Goal: Use online tool/utility

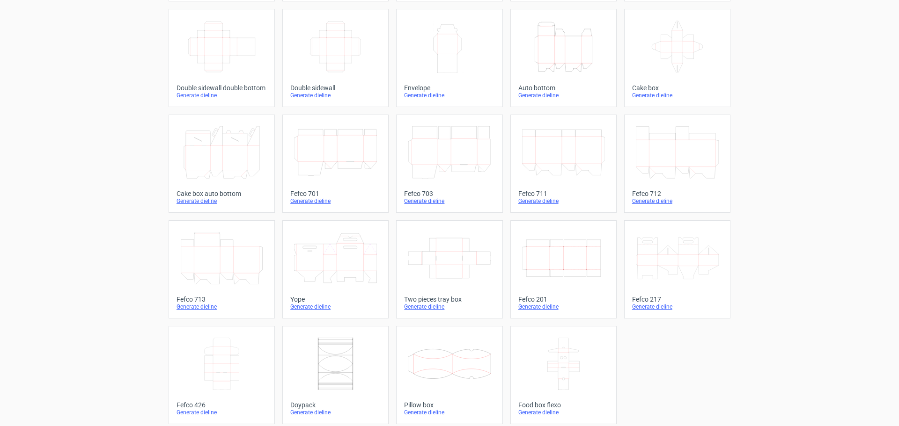
scroll to position [159, 0]
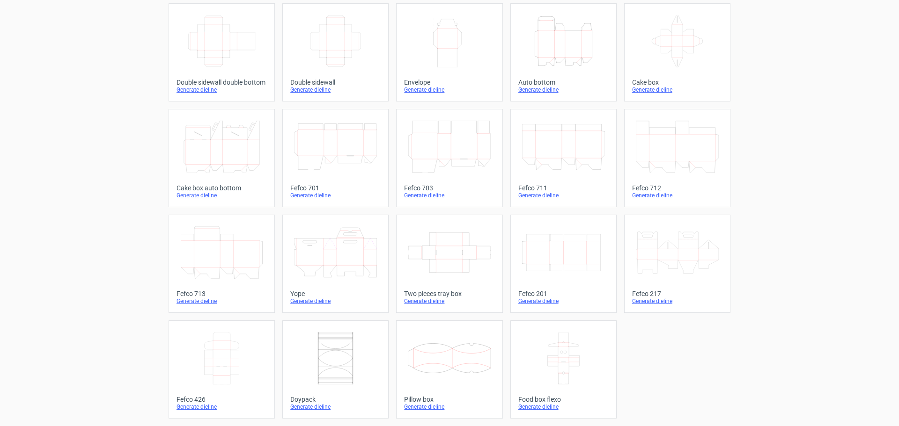
click at [206, 357] on icon at bounding box center [221, 358] width 83 height 52
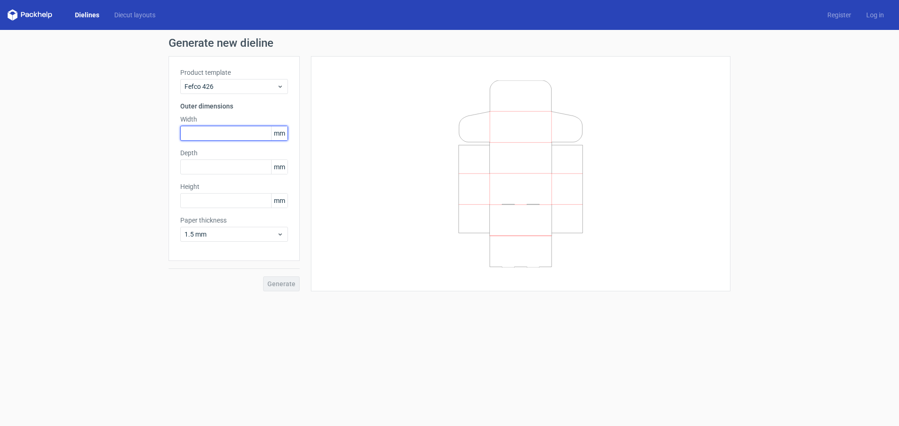
click at [221, 134] on input "text" at bounding box center [234, 133] width 108 height 15
type input "8"
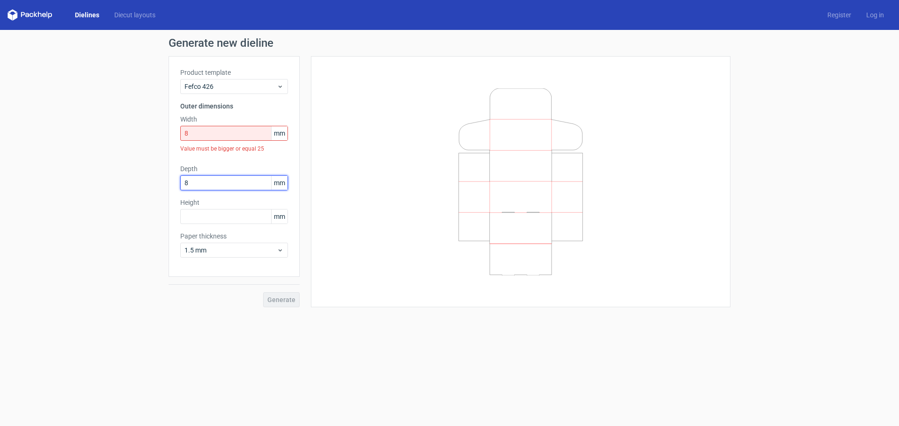
type input "8"
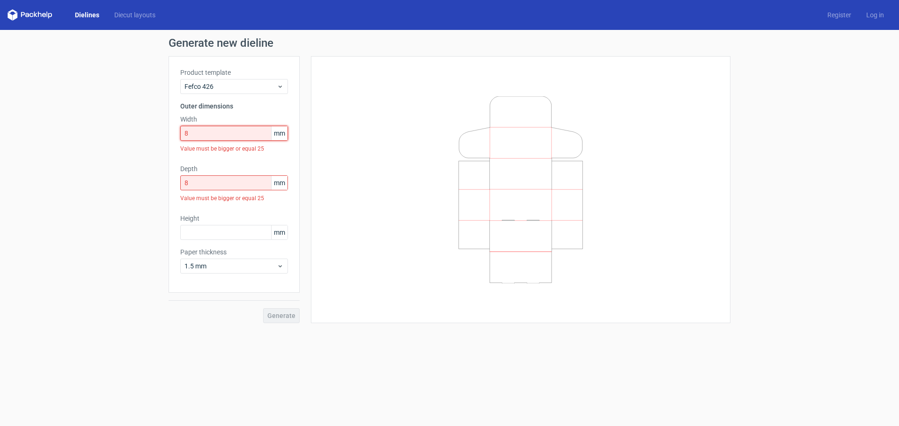
drag, startPoint x: 248, startPoint y: 131, endPoint x: 136, endPoint y: 138, distance: 112.6
click at [136, 138] on div "Generate new dieline Product template Fefco 426 Outer dimensions Width 8 mm Val…" at bounding box center [449, 180] width 899 height 301
click at [195, 130] on input "8" at bounding box center [234, 133] width 108 height 15
drag, startPoint x: 198, startPoint y: 136, endPoint x: 130, endPoint y: 139, distance: 67.5
click at [130, 139] on div "Generate new dieline Product template Fefco 426 Outer dimensions Width 8 mm Val…" at bounding box center [449, 180] width 899 height 301
